Goal: Navigation & Orientation: Find specific page/section

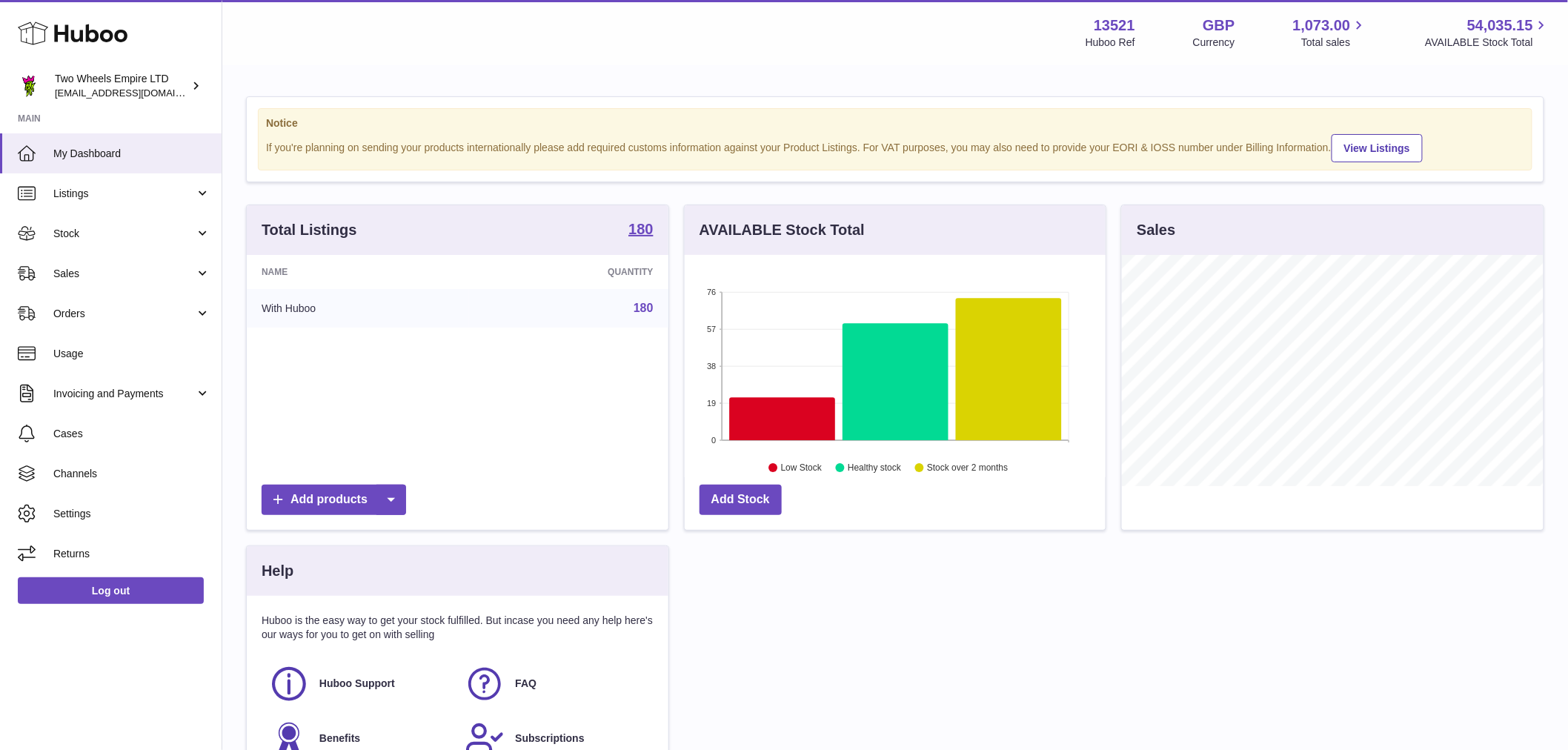
scroll to position [232, 421]
click at [147, 278] on span "Sales" at bounding box center [124, 273] width 141 height 14
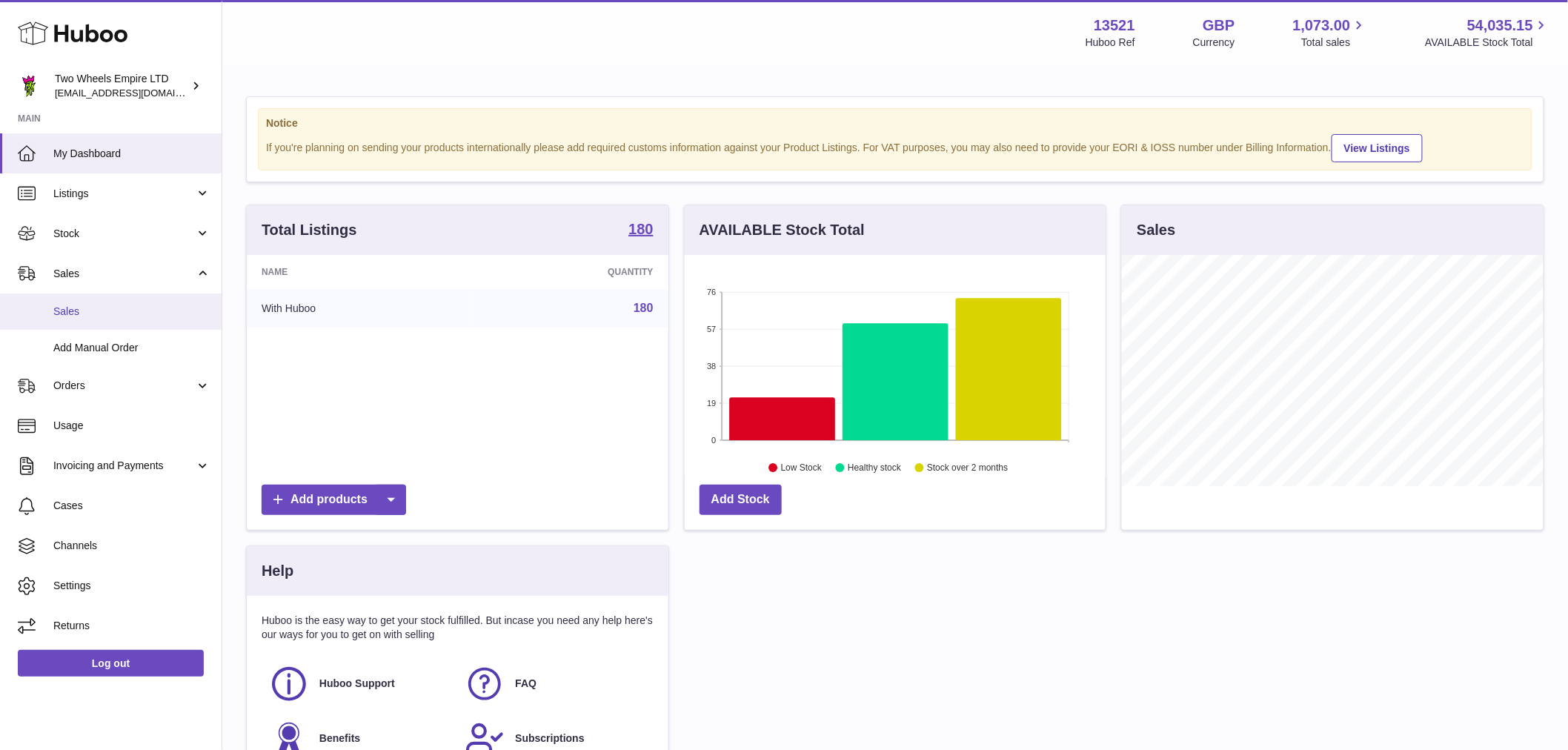
click at [147, 314] on span "Sales" at bounding box center [131, 311] width 157 height 14
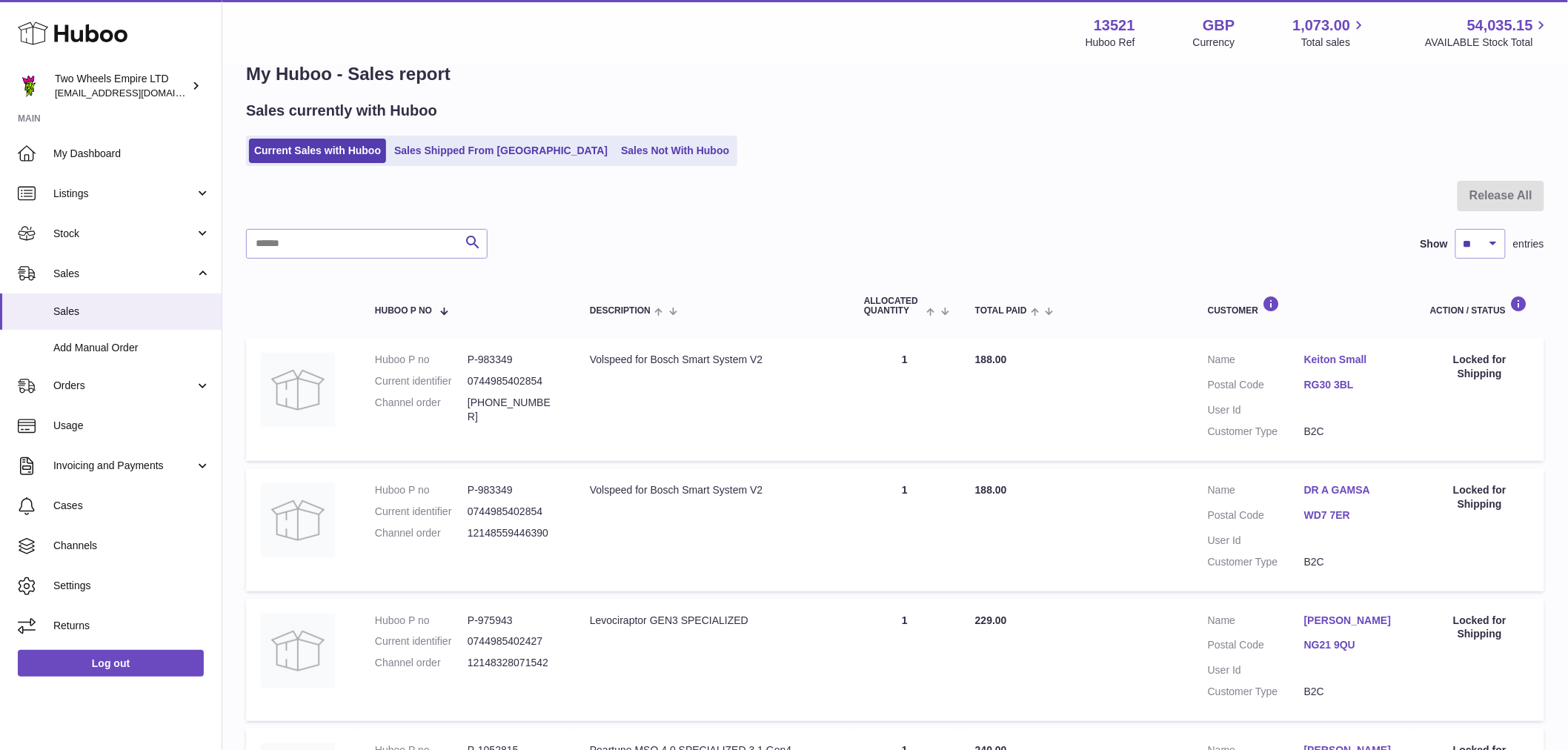
scroll to position [25, 0]
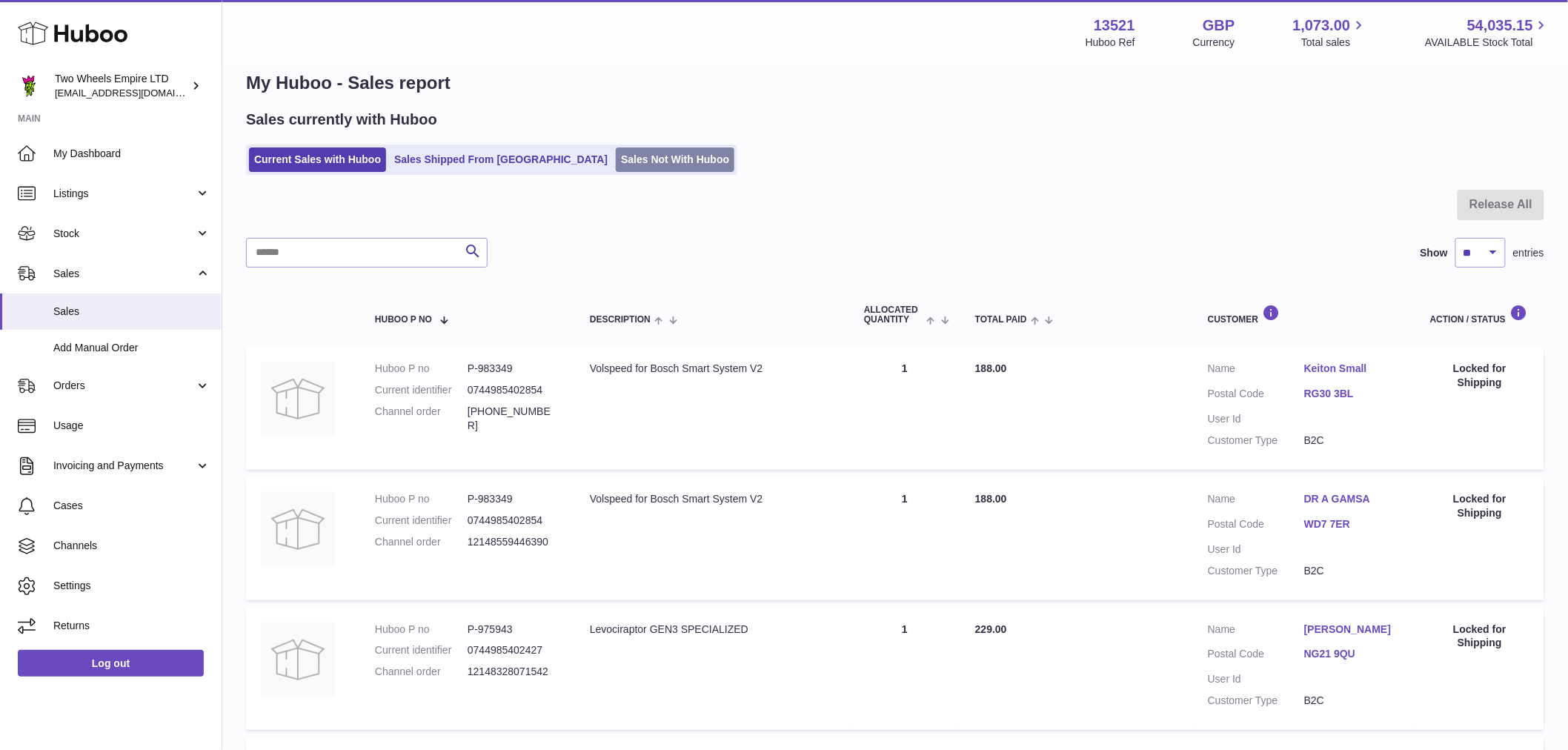
click at [615, 160] on link "Sales Not With Huboo" at bounding box center [674, 159] width 118 height 25
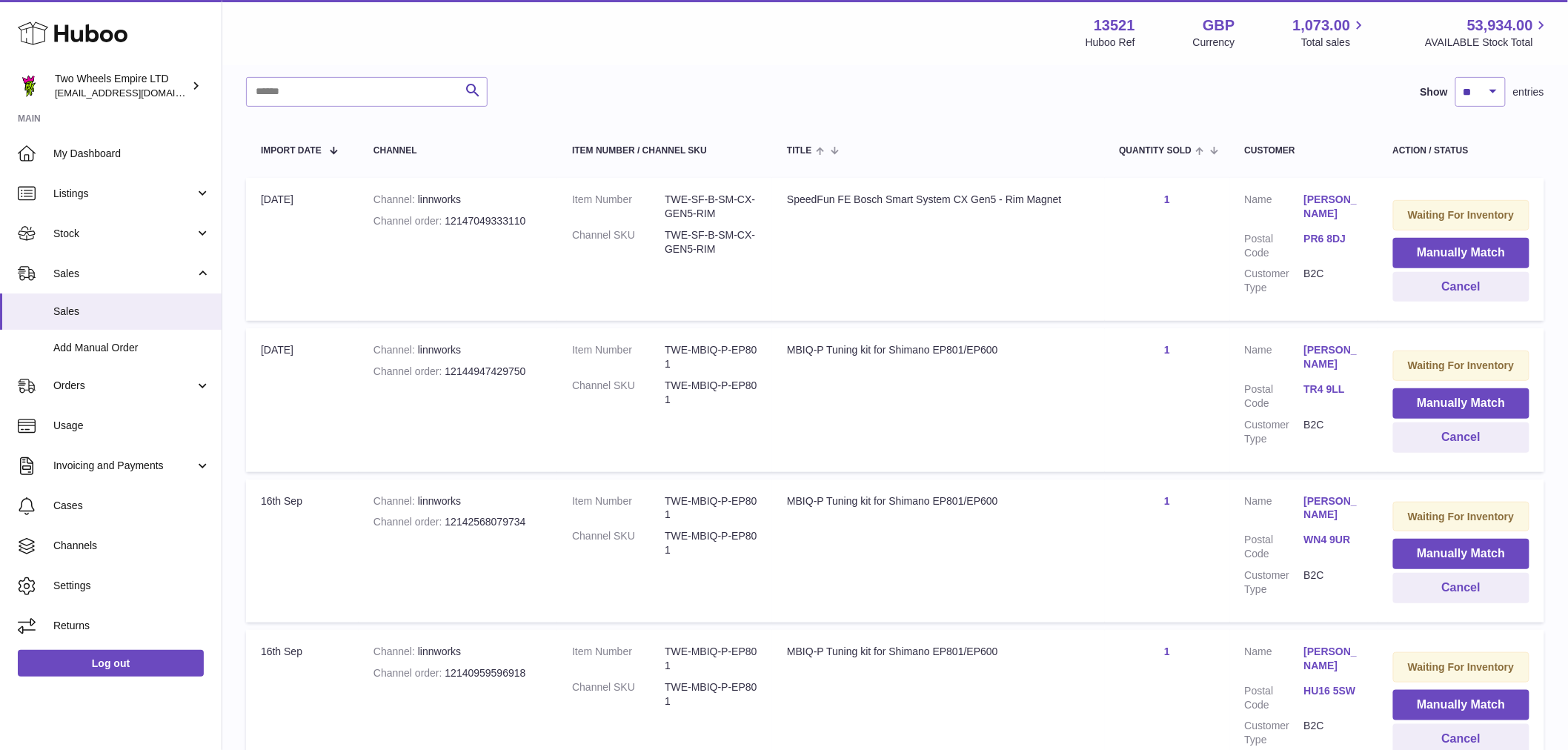
scroll to position [247, 0]
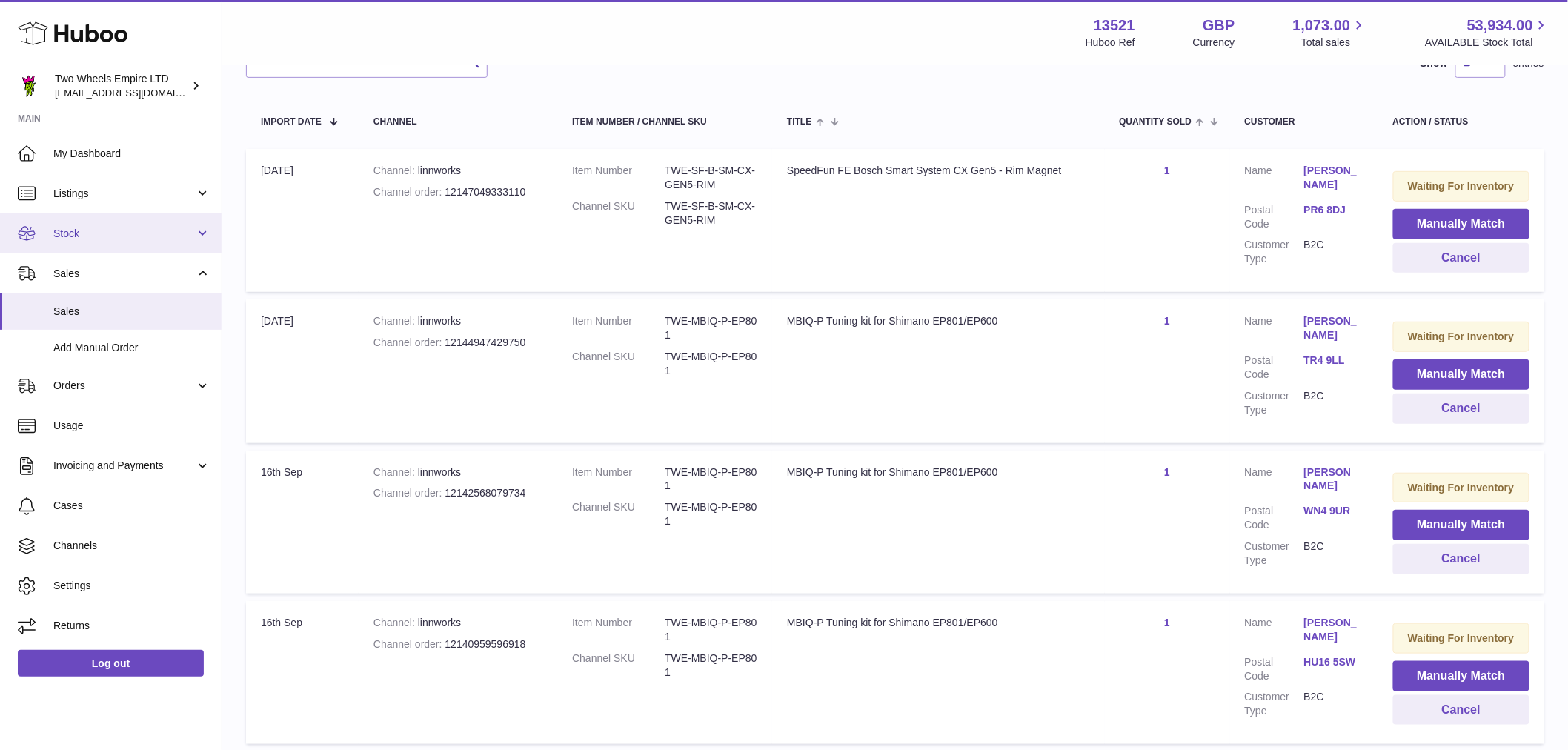
click at [72, 232] on span "Stock" at bounding box center [124, 233] width 141 height 14
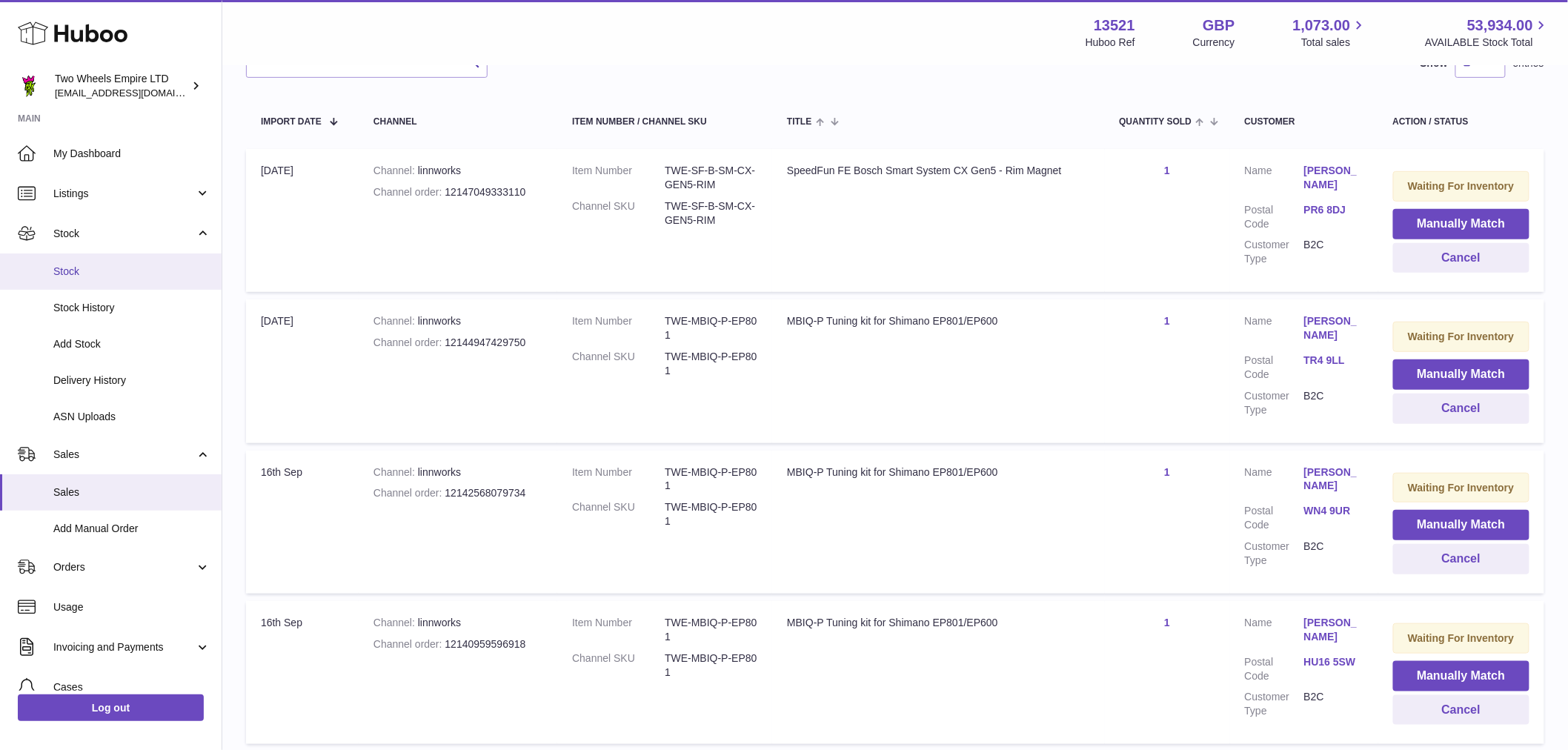
click at [105, 275] on span "Stock" at bounding box center [131, 271] width 157 height 14
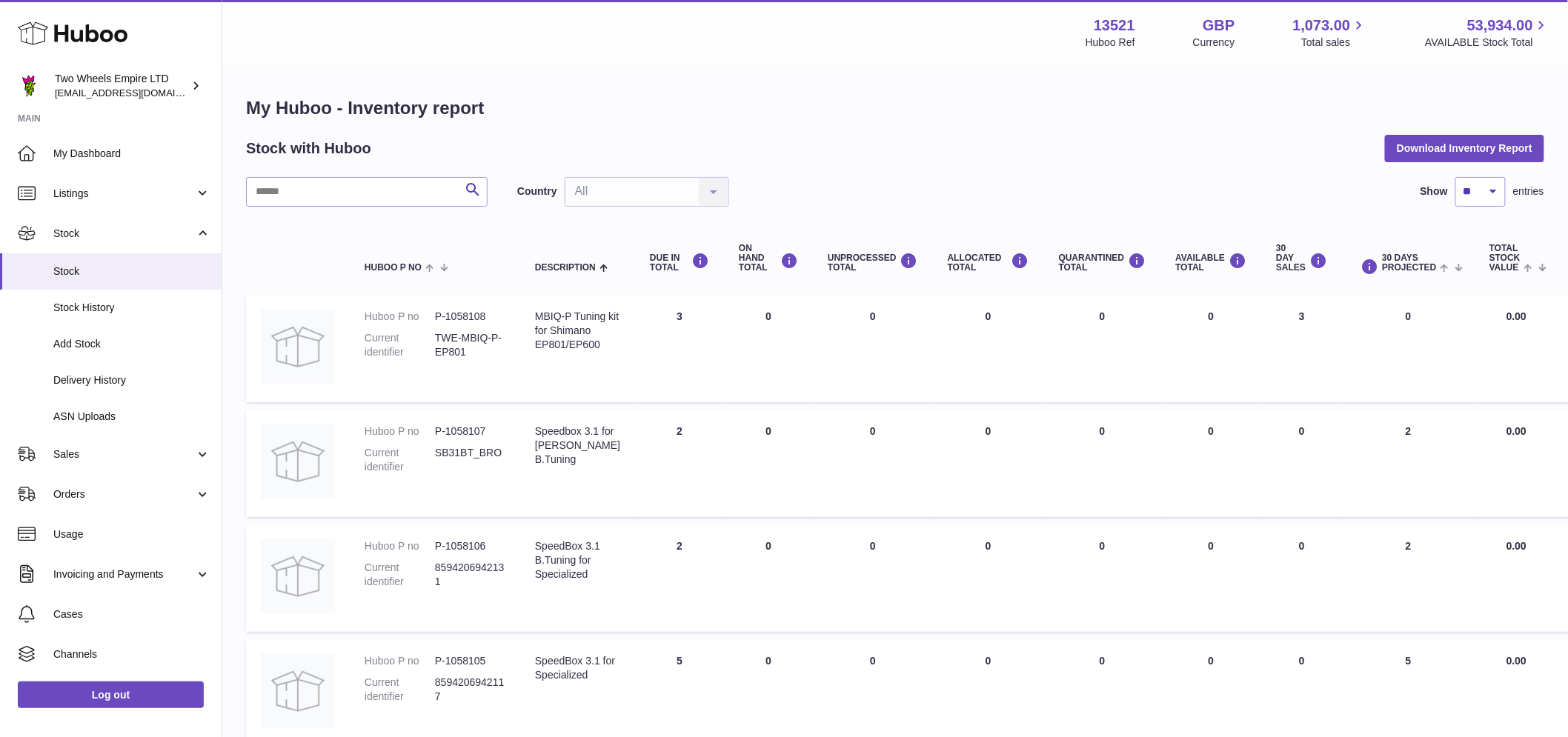
click at [86, 384] on span "Delivery History" at bounding box center [131, 380] width 157 height 14
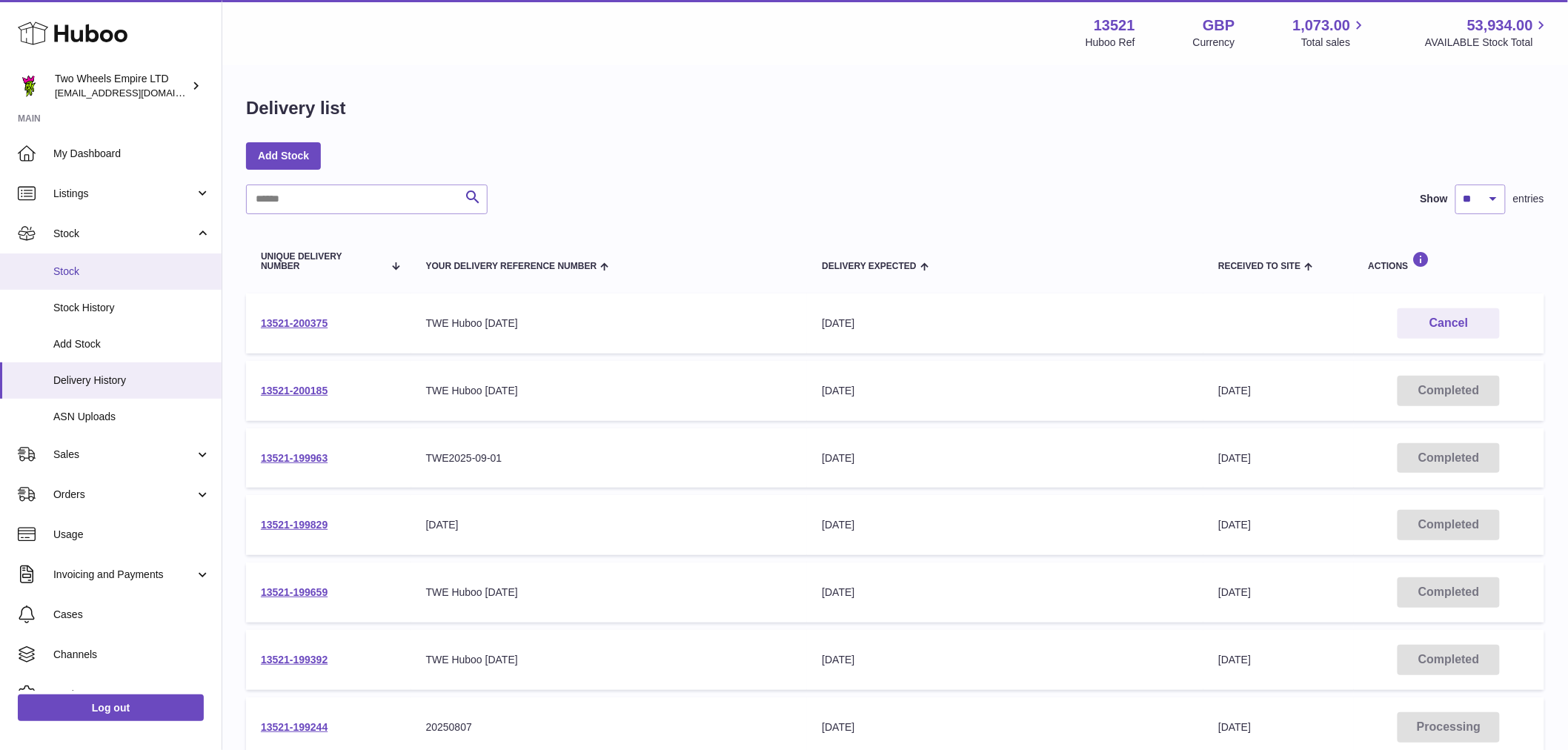
click at [62, 265] on span "Stock" at bounding box center [131, 271] width 157 height 14
